Goal: Navigation & Orientation: Find specific page/section

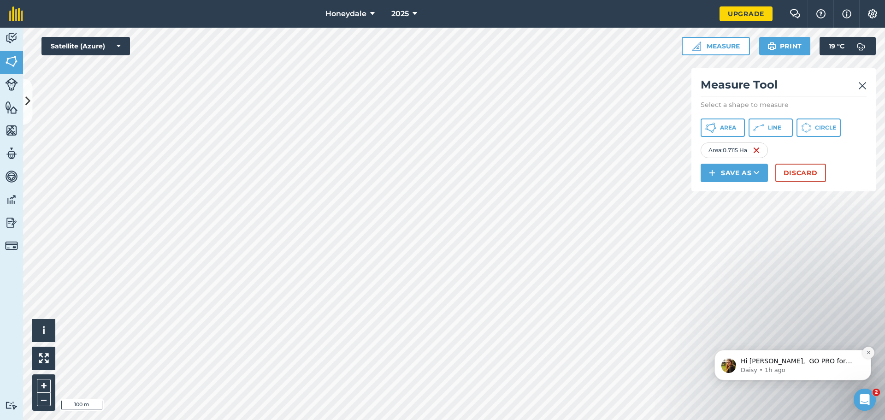
click at [869, 352] on icon "Dismiss notification" at bounding box center [868, 352] width 5 height 5
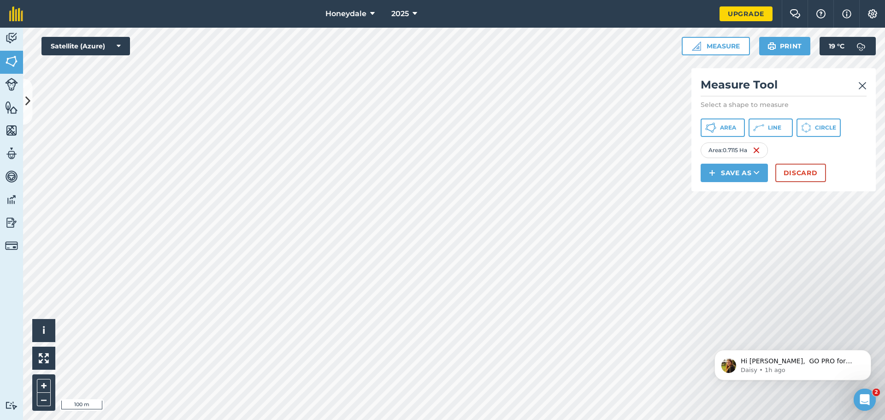
click at [869, 352] on icon "Dismiss notification" at bounding box center [868, 353] width 4 height 4
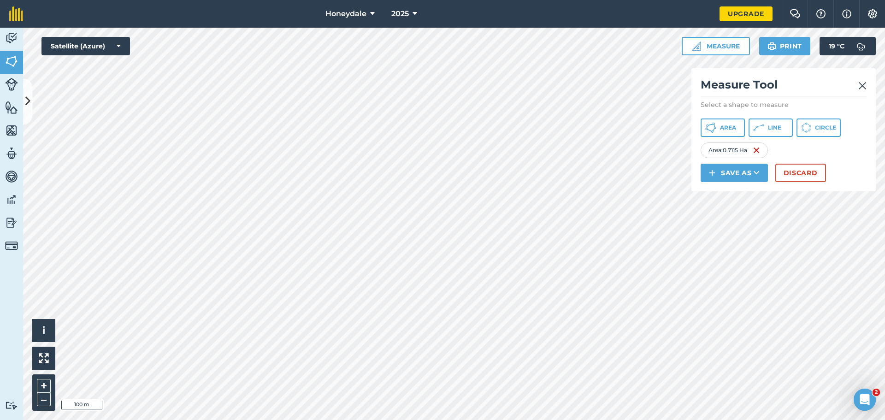
click at [865, 87] on img at bounding box center [862, 85] width 8 height 11
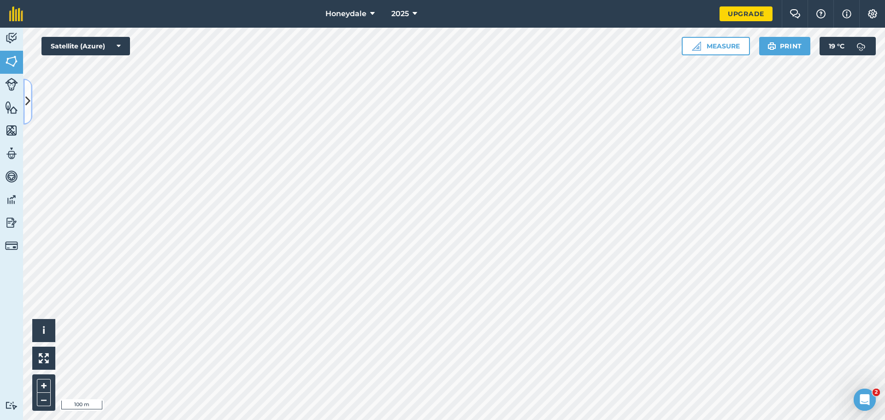
click at [27, 103] on icon at bounding box center [27, 102] width 5 height 16
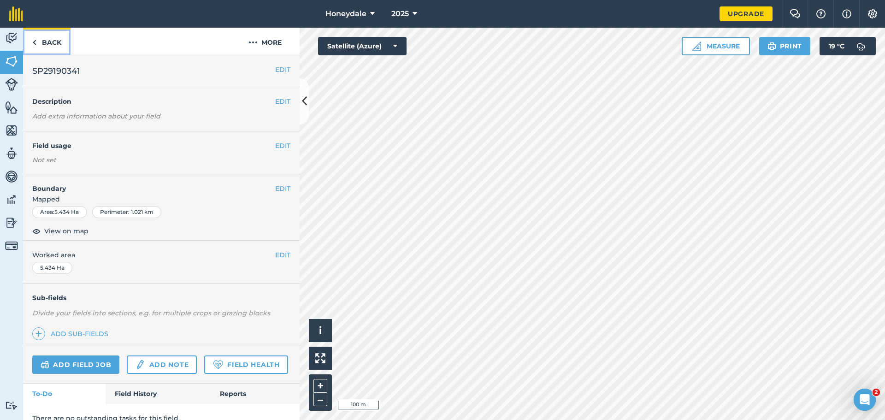
click at [39, 37] on link "Back" at bounding box center [46, 41] width 47 height 27
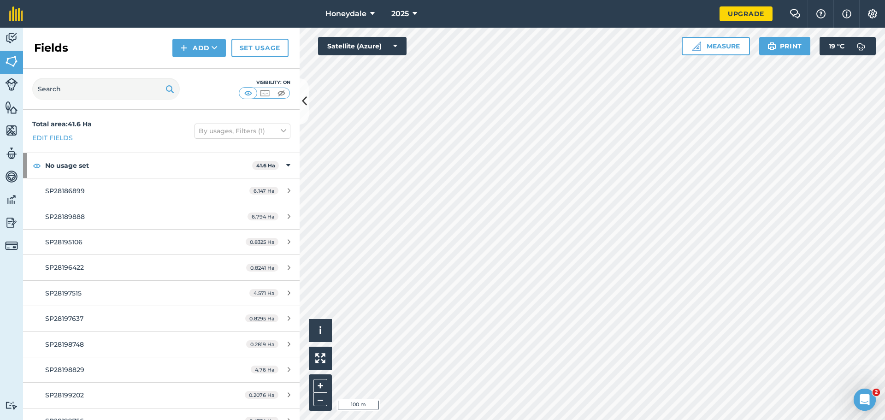
click at [53, 126] on strong "Total area : 41.6 Ha" at bounding box center [61, 124] width 59 height 8
click at [349, 8] on span "Honeydale" at bounding box center [345, 13] width 41 height 11
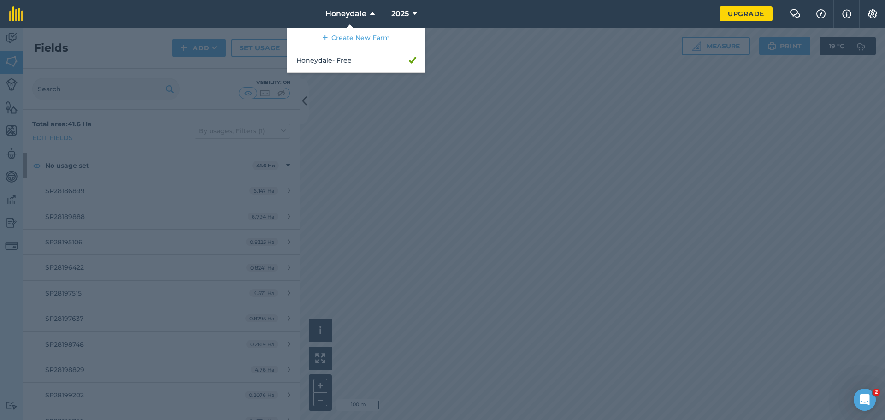
click at [418, 73] on div at bounding box center [442, 224] width 885 height 392
